Goal: Find specific page/section: Find specific page/section

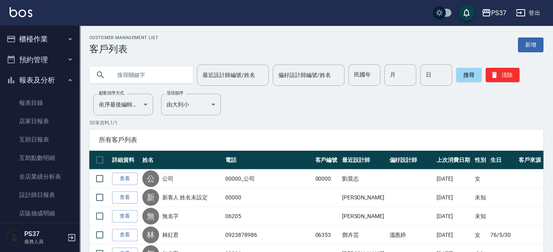
scroll to position [133, 0]
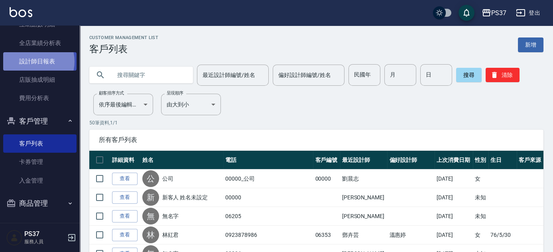
click at [34, 61] on link "設計師日報表" at bounding box center [39, 61] width 73 height 18
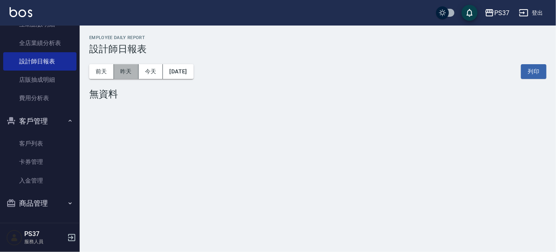
click at [127, 66] on button "昨天" at bounding box center [126, 71] width 25 height 15
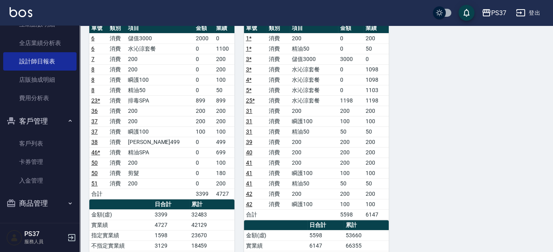
scroll to position [507, 0]
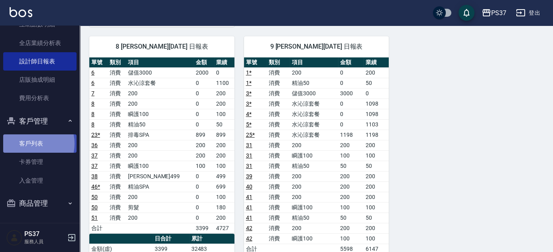
click at [31, 143] on link "客戶列表" at bounding box center [39, 143] width 73 height 18
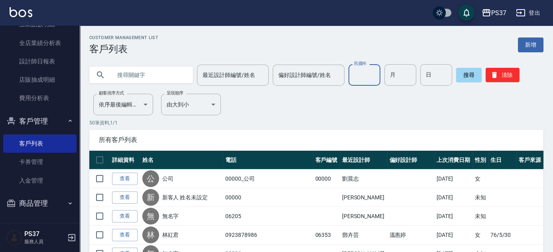
click at [358, 78] on input "民國年" at bounding box center [364, 75] width 32 height 22
type input "71"
type input "6"
type input "2"
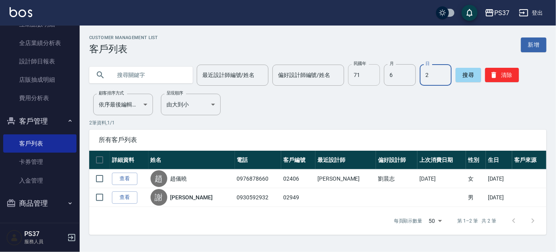
click at [371, 71] on input "71" at bounding box center [364, 75] width 32 height 22
type input "77"
type input "1"
type input "3"
